Goal: Navigation & Orientation: Find specific page/section

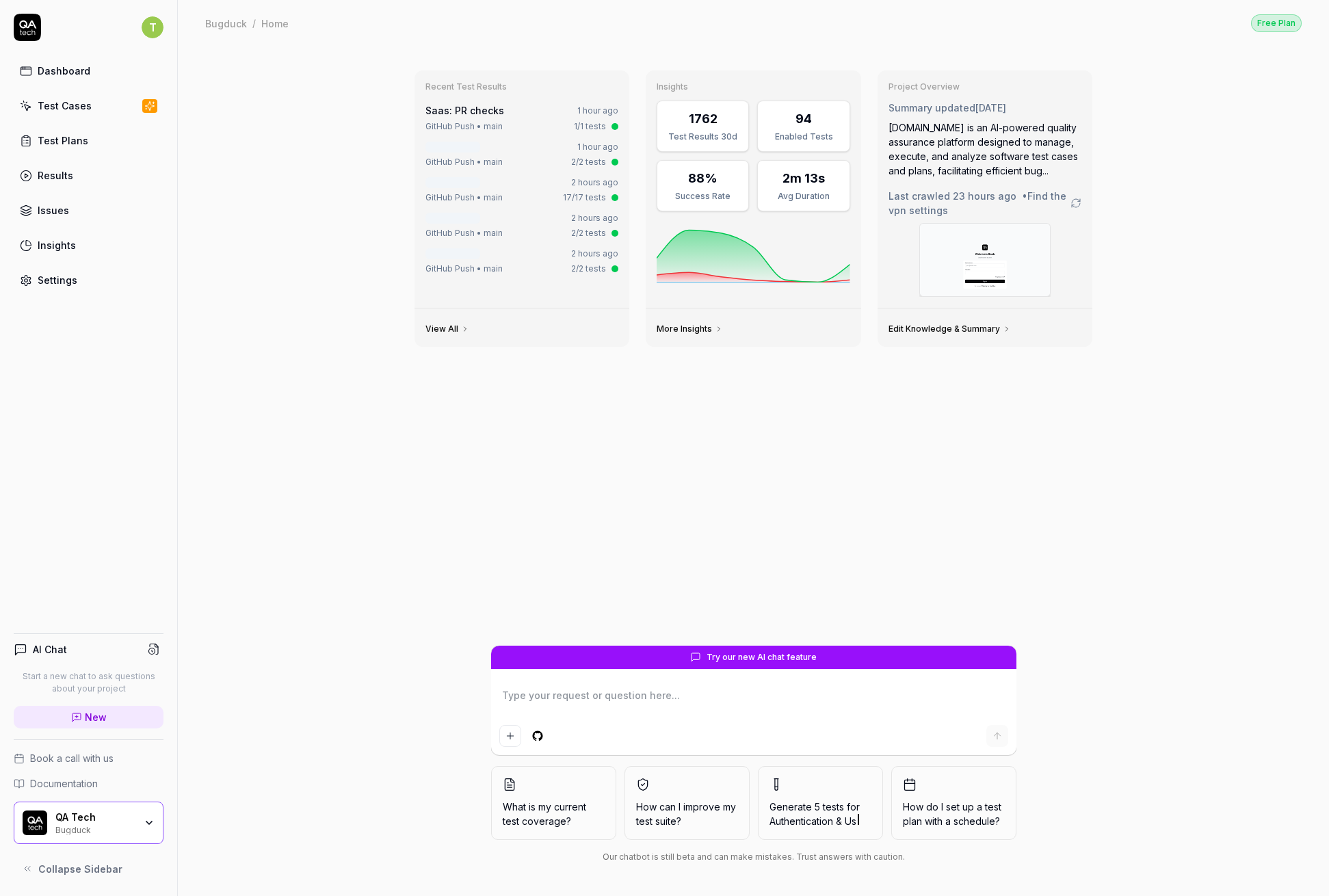
click at [75, 175] on link "Results" at bounding box center [89, 175] width 150 height 27
type textarea "*"
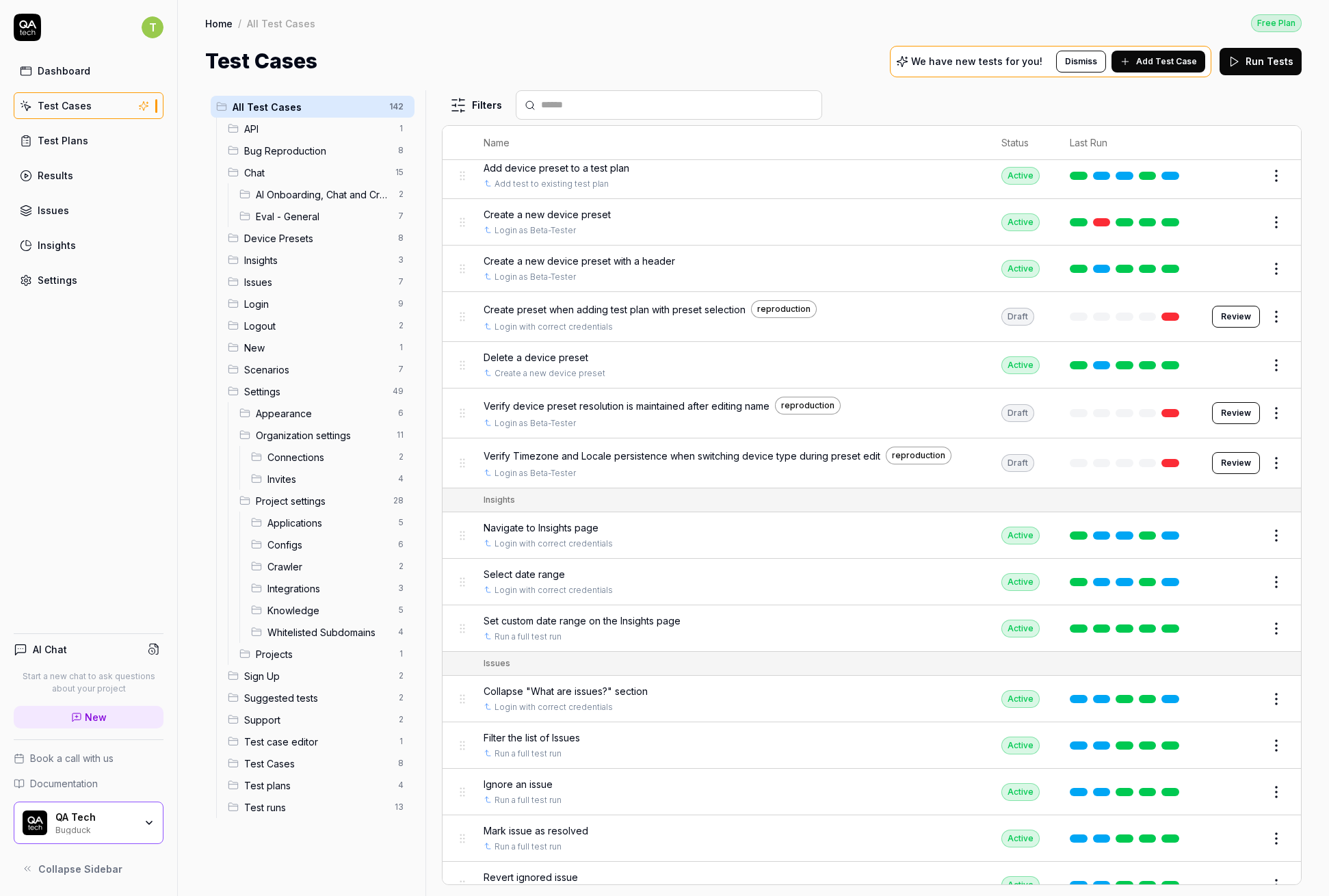
scroll to position [162, 0]
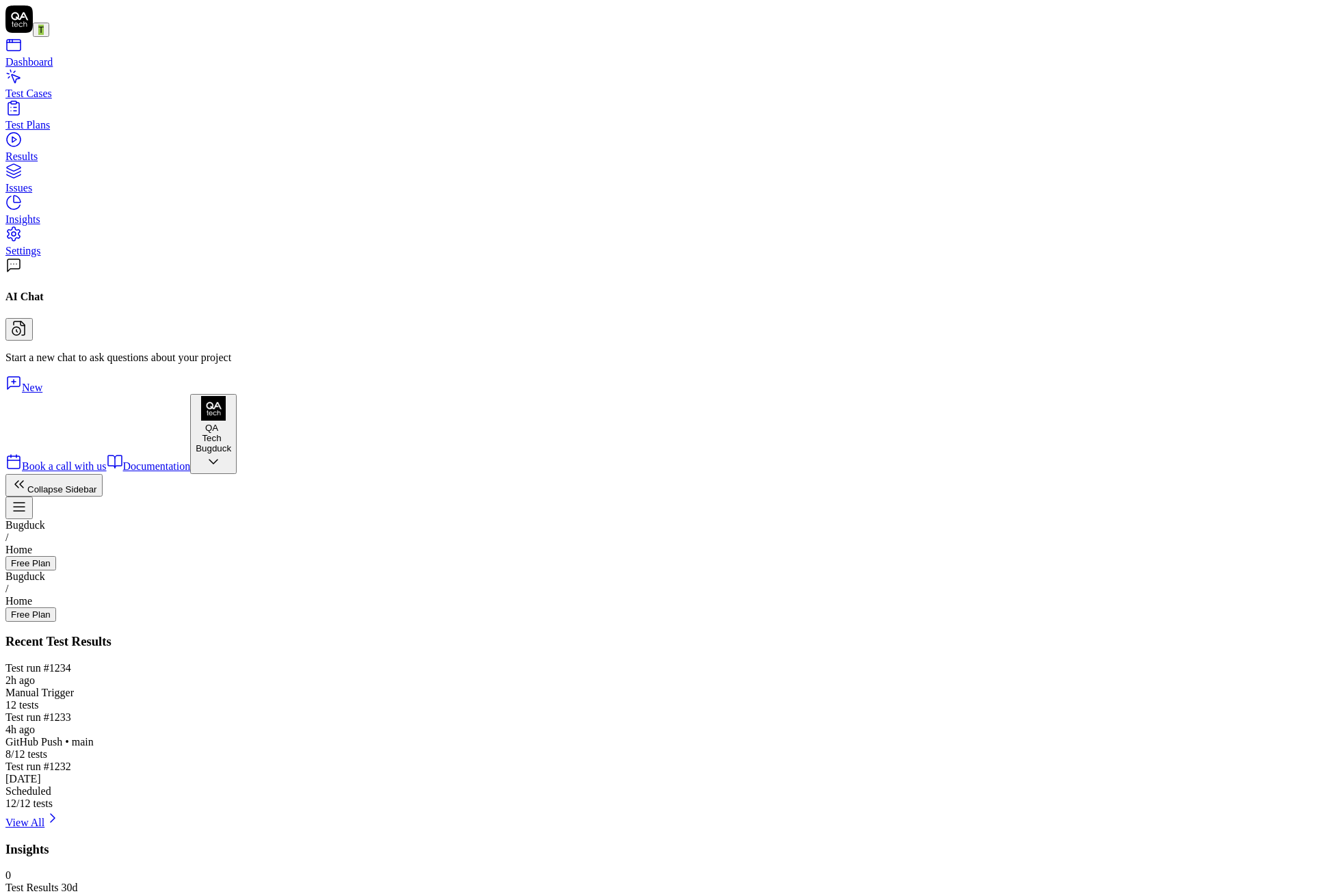
type textarea "*"
click at [59, 163] on div "Results" at bounding box center [664, 156] width 1318 height 12
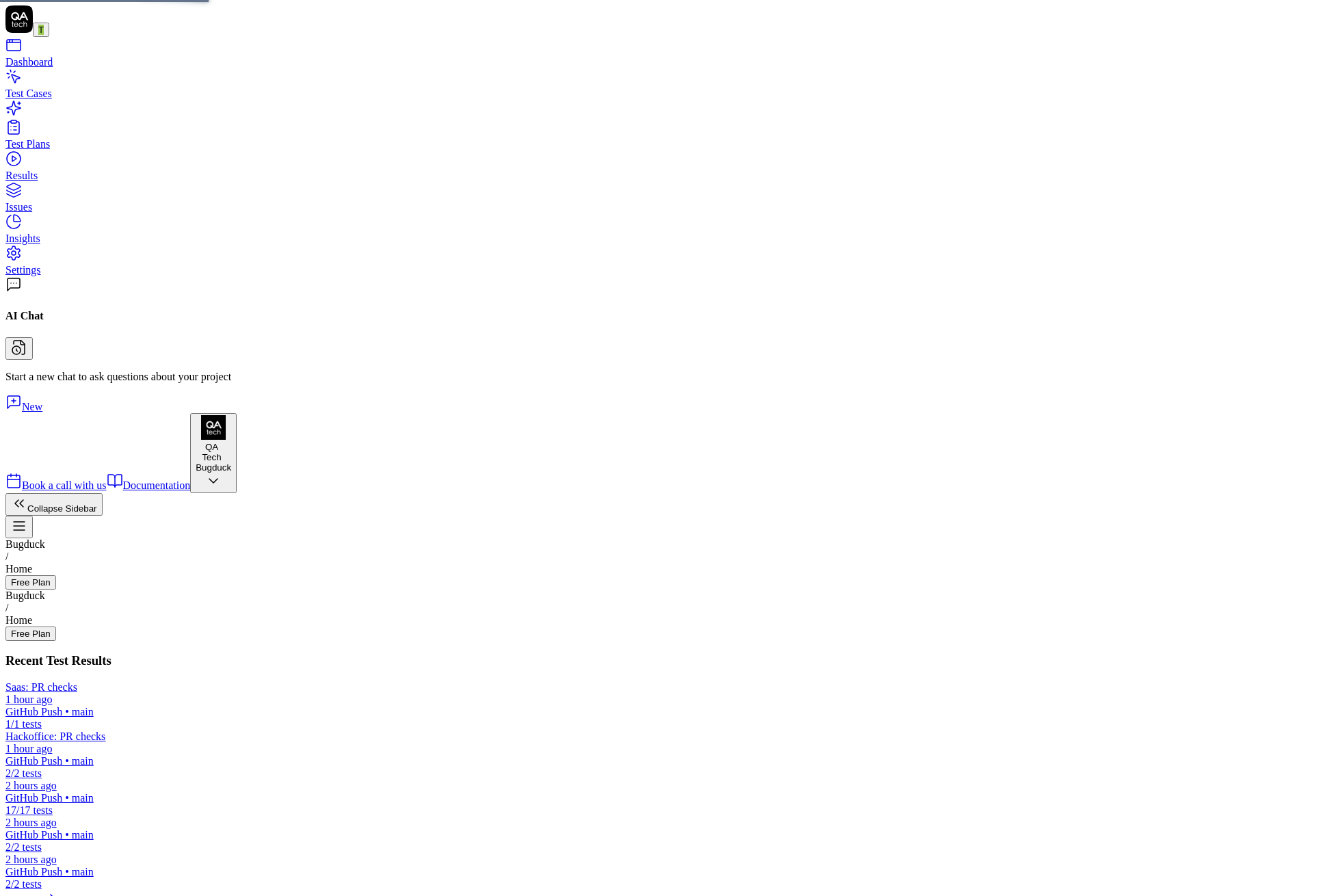
click at [64, 100] on div "Test Cases" at bounding box center [664, 93] width 1318 height 12
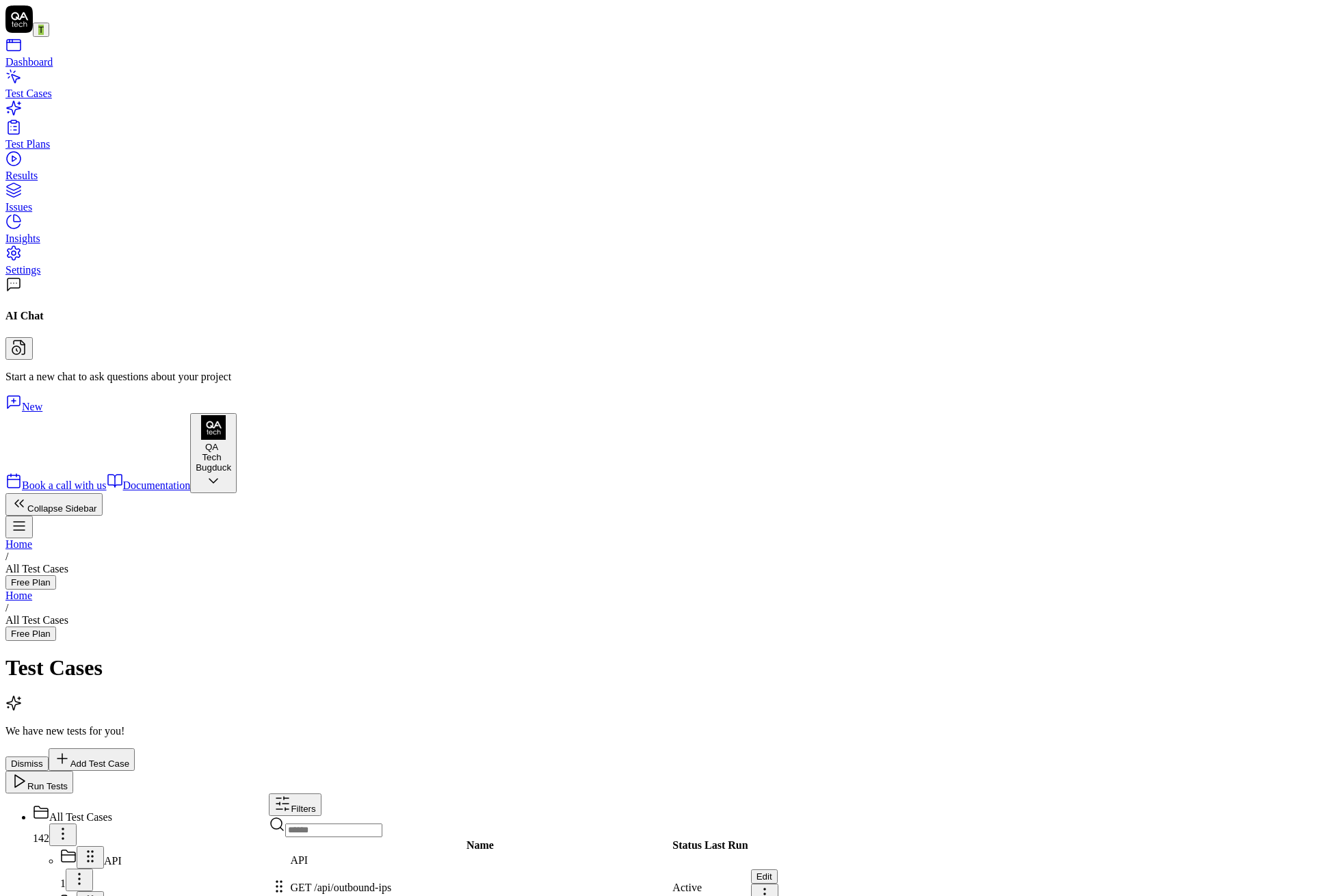
click at [60, 176] on div "Results" at bounding box center [664, 176] width 1318 height 12
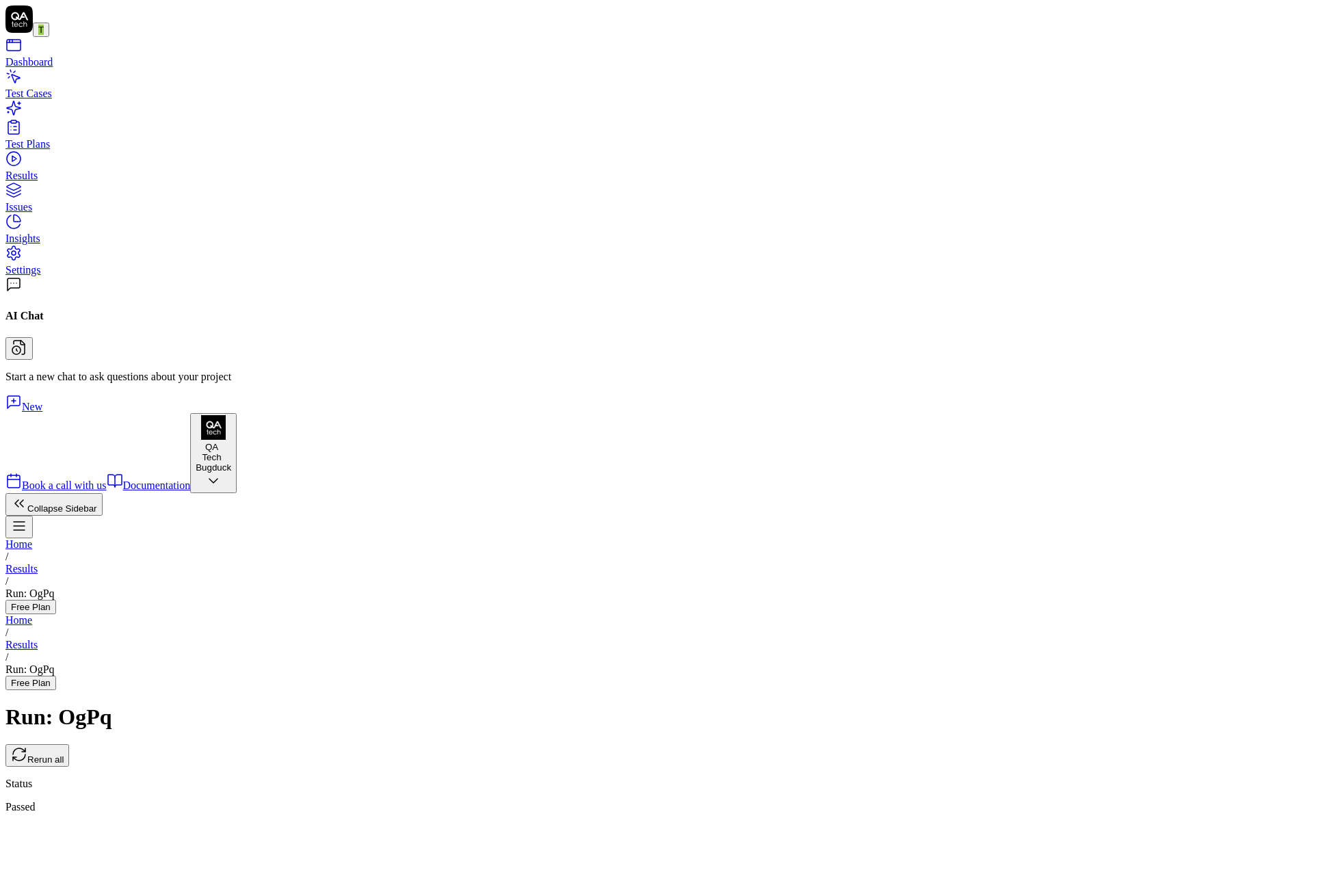
click at [83, 129] on link "Test Plans" at bounding box center [664, 138] width 1318 height 25
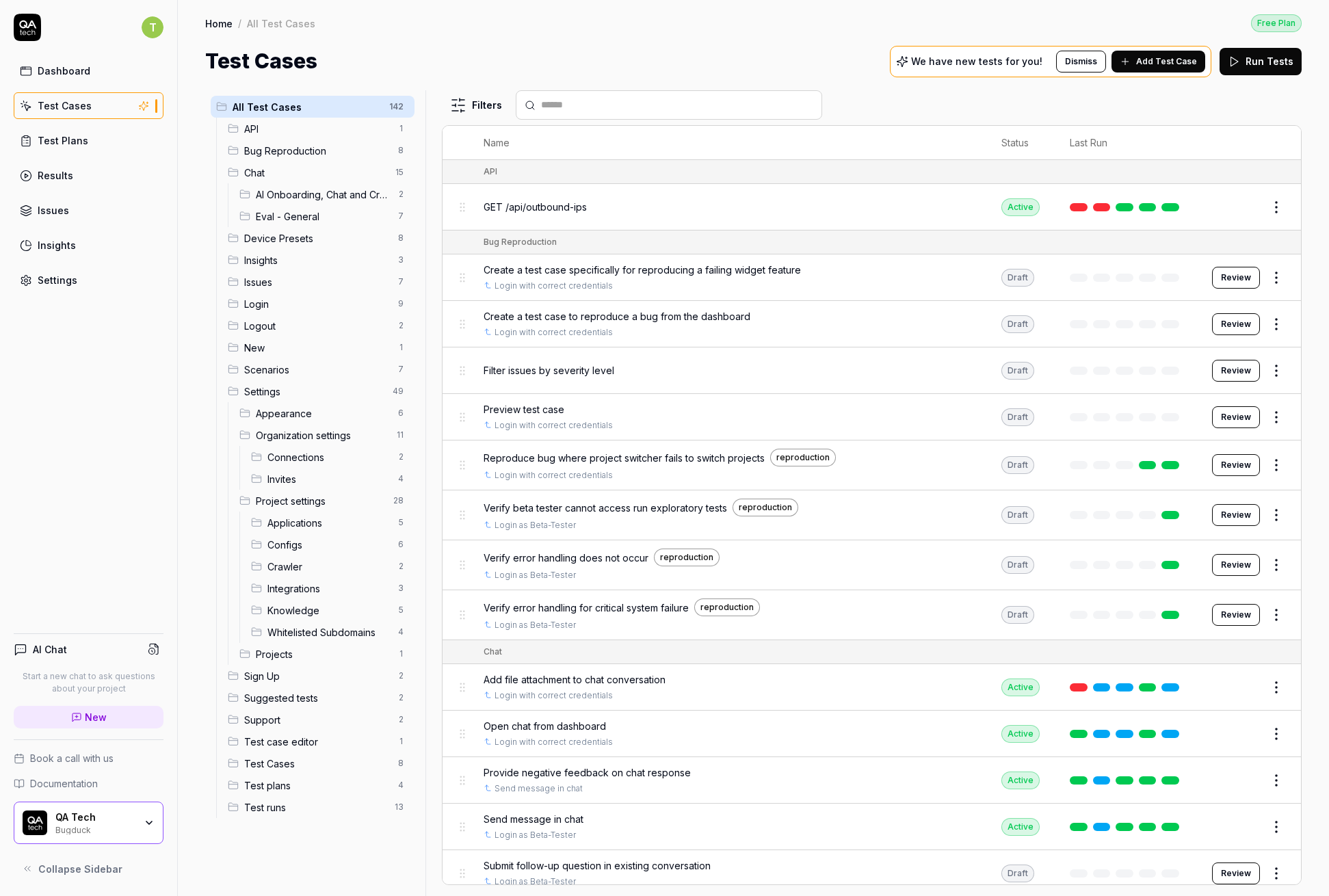
click at [58, 136] on div "Test Plans" at bounding box center [62, 140] width 51 height 15
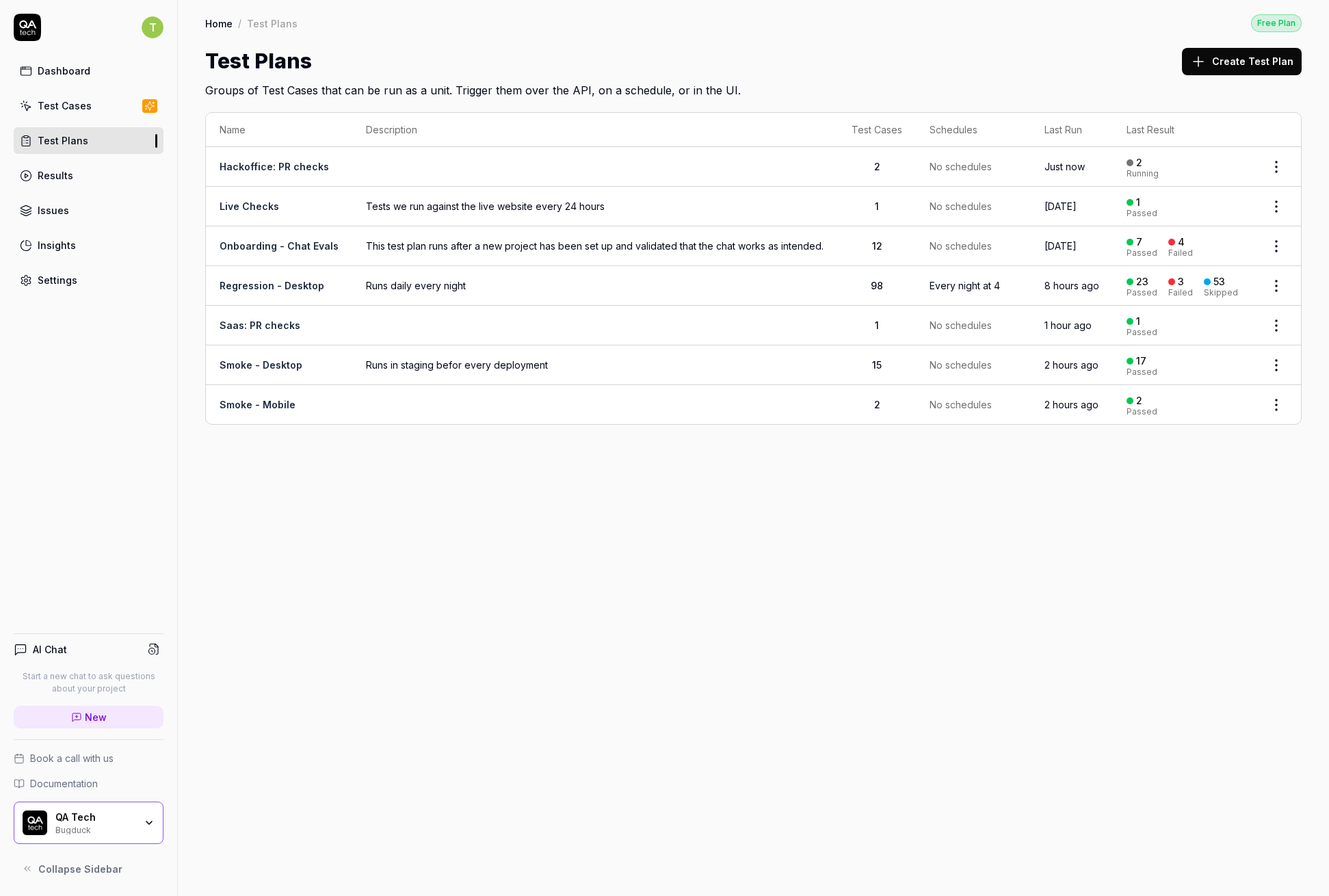
click at [275, 156] on td "Hackoffice: PR checks" at bounding box center [278, 166] width 146 height 39
click at [273, 161] on link "Hackoffice: PR checks" at bounding box center [274, 166] width 109 height 12
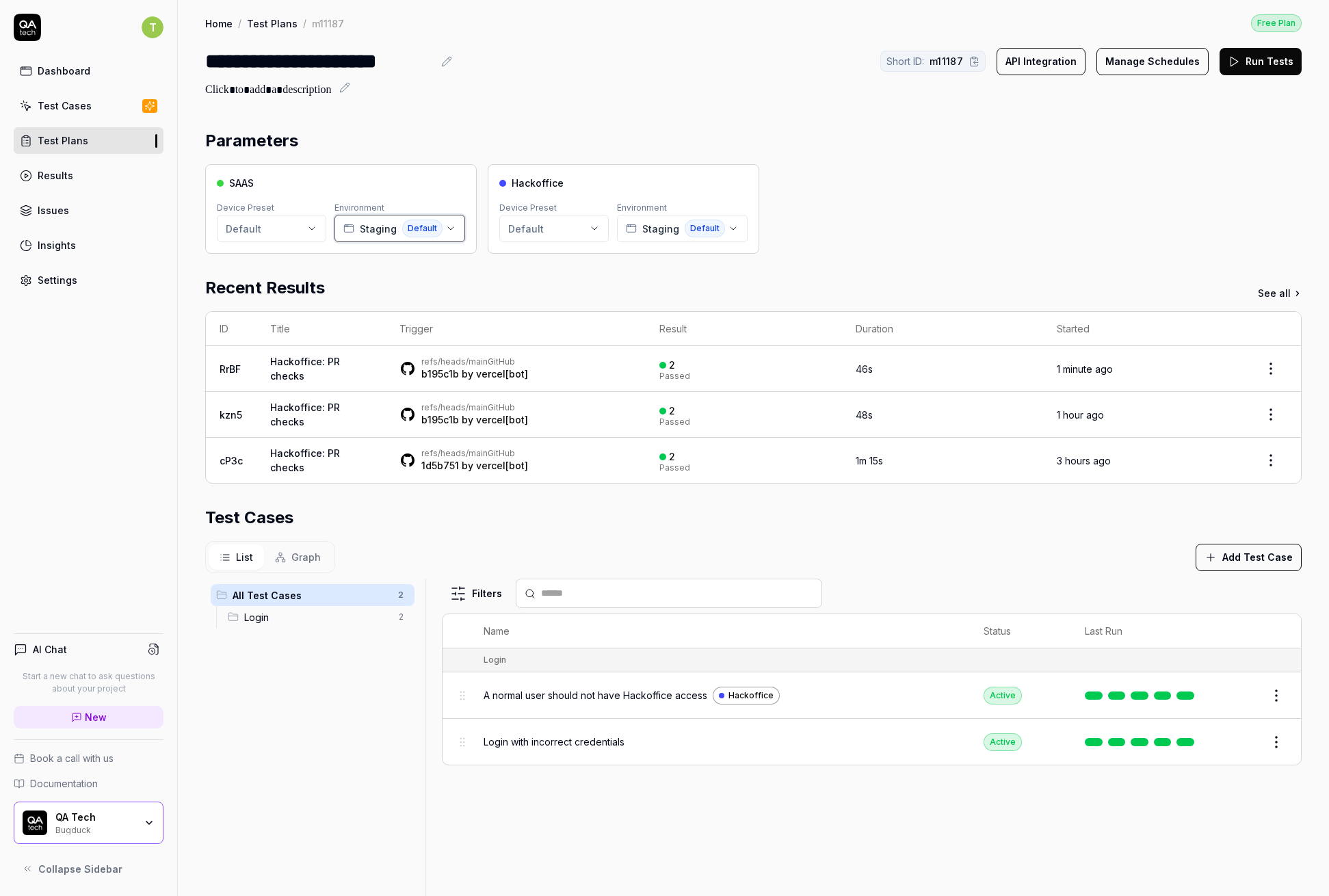
click at [402, 224] on span "Default" at bounding box center [422, 228] width 40 height 18
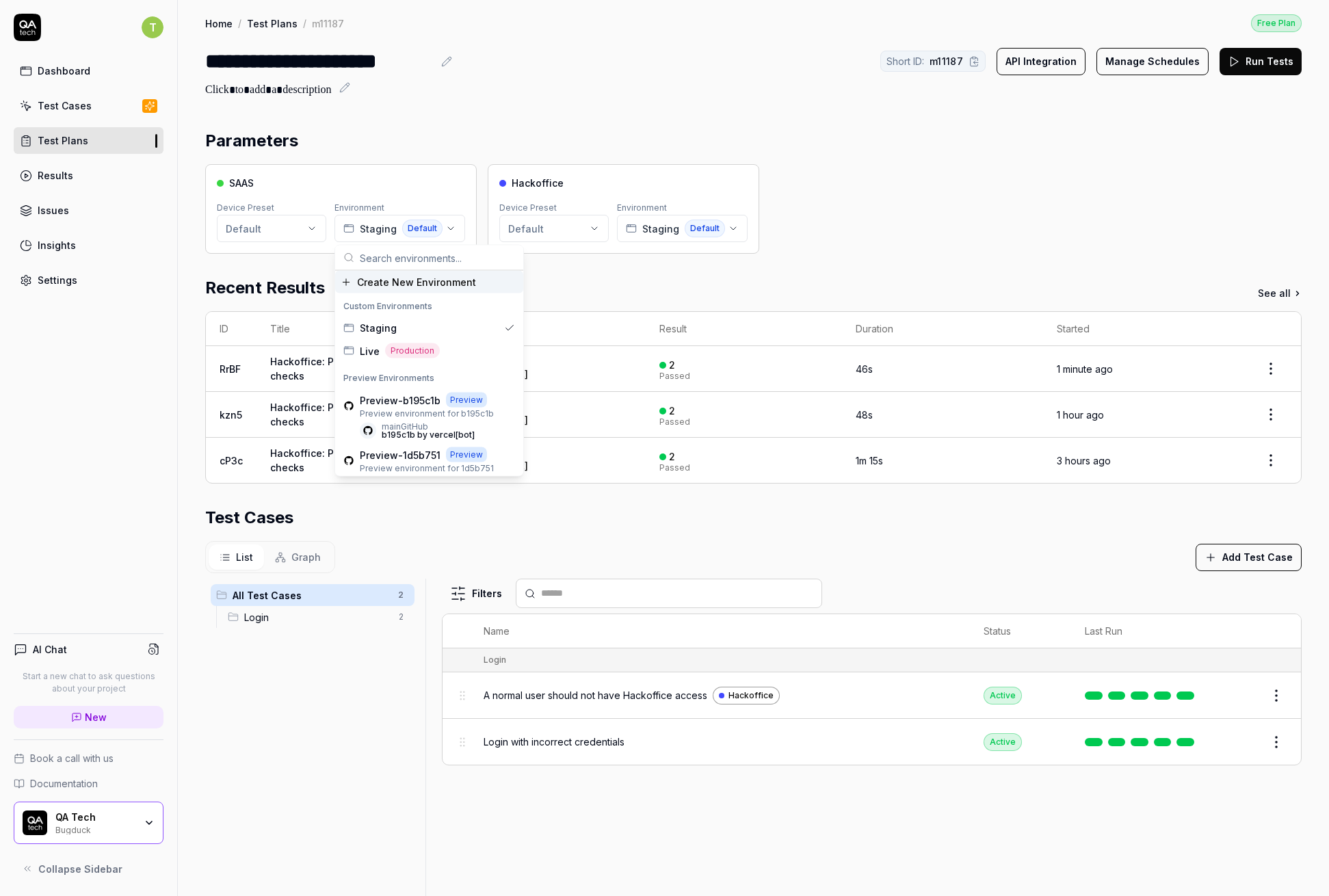
click at [423, 137] on div "Parameters" at bounding box center [753, 141] width 1096 height 25
